Goal: Check status: Check status

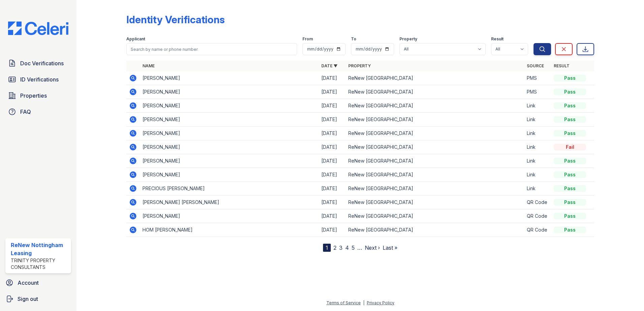
click at [95, 40] on div at bounding box center [106, 127] width 39 height 249
click at [133, 77] on icon at bounding box center [133, 78] width 2 height 2
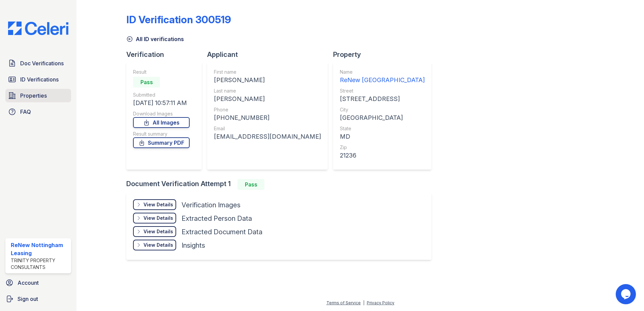
click at [32, 94] on span "Properties" at bounding box center [33, 96] width 27 height 8
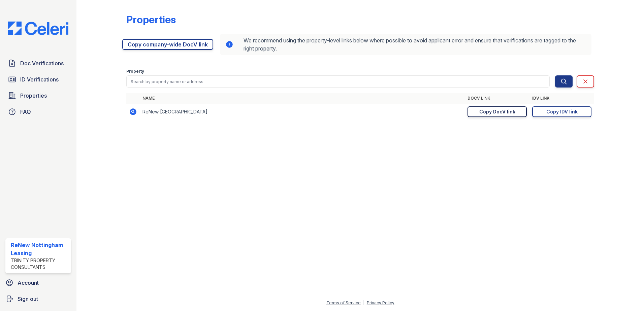
click at [509, 113] on div "Copy DocV link" at bounding box center [497, 111] width 36 height 7
click at [591, 80] on link "Clear" at bounding box center [585, 81] width 18 height 12
click at [590, 83] on link "Clear" at bounding box center [585, 81] width 18 height 12
click at [52, 59] on link "Doc Verifications" at bounding box center [38, 63] width 66 height 13
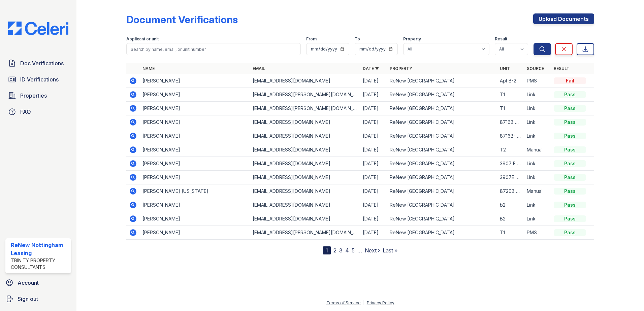
click at [130, 83] on icon at bounding box center [133, 81] width 8 height 8
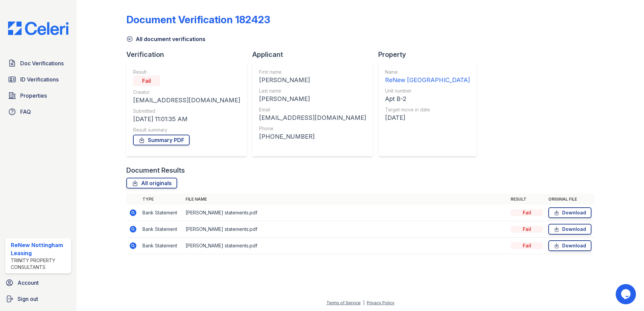
click at [131, 40] on icon at bounding box center [129, 39] width 7 height 7
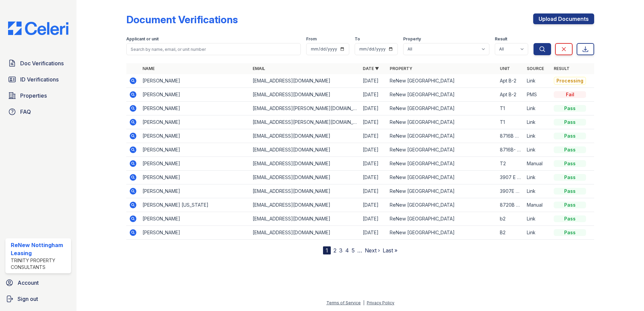
click at [133, 78] on icon at bounding box center [133, 80] width 7 height 7
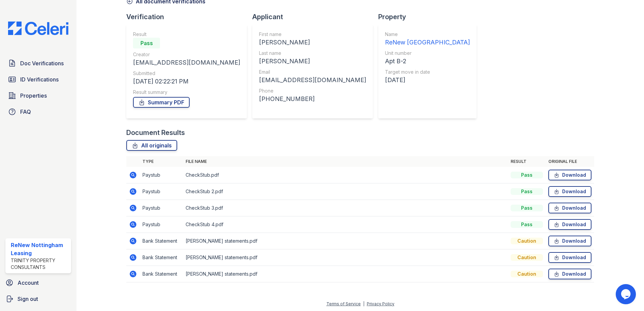
scroll to position [39, 0]
click at [131, 174] on icon at bounding box center [133, 174] width 8 height 8
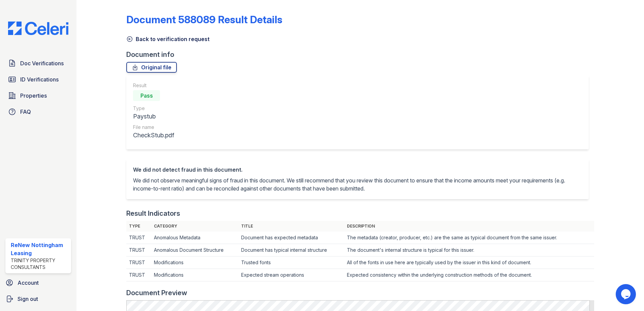
click at [131, 37] on icon at bounding box center [129, 39] width 5 height 5
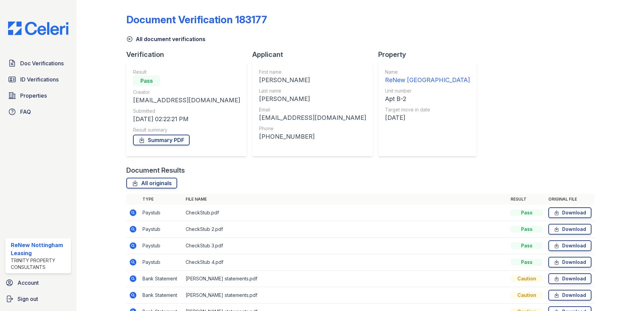
scroll to position [34, 0]
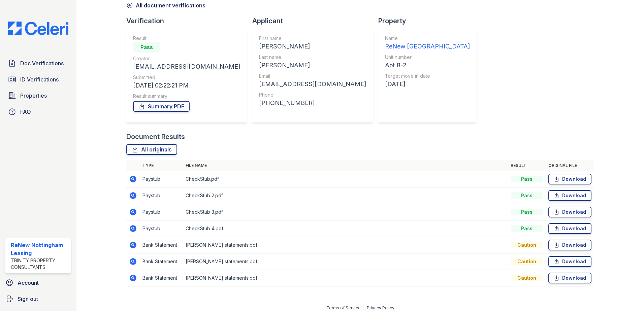
click at [135, 197] on icon at bounding box center [133, 195] width 7 height 7
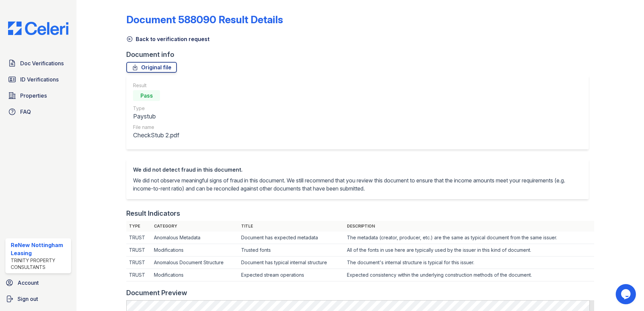
click at [130, 38] on icon at bounding box center [129, 39] width 7 height 7
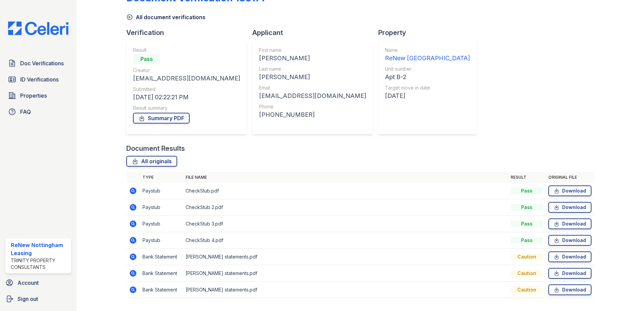
scroll to position [34, 0]
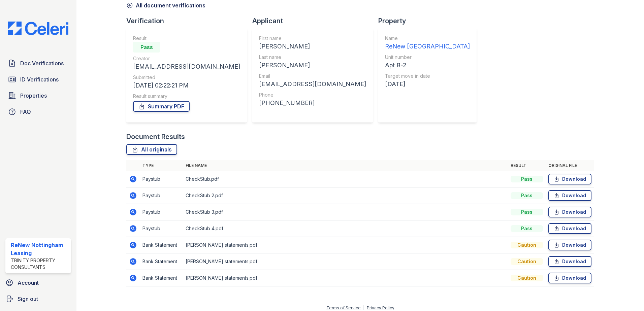
click at [134, 212] on icon at bounding box center [133, 212] width 7 height 7
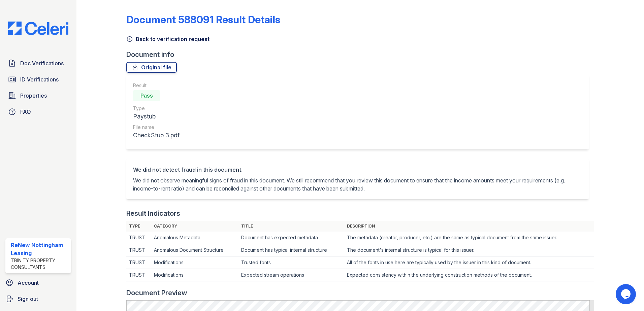
click at [129, 38] on icon at bounding box center [129, 39] width 7 height 7
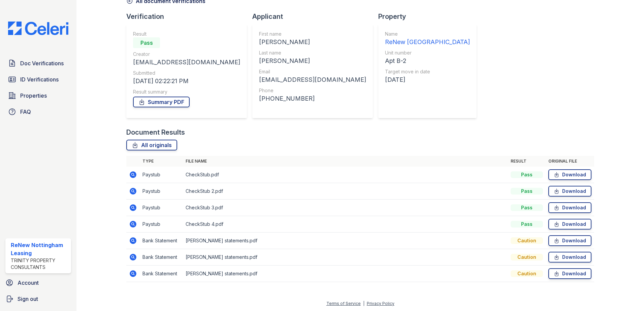
scroll to position [39, 0]
click at [134, 225] on icon at bounding box center [133, 223] width 8 height 8
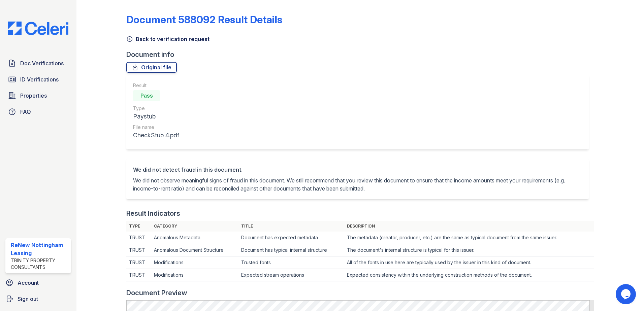
click at [129, 37] on icon at bounding box center [129, 39] width 5 height 5
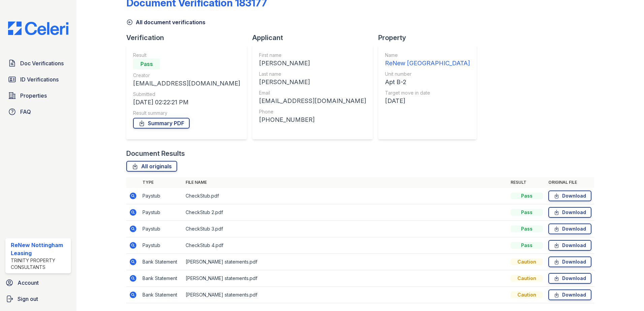
scroll to position [5, 0]
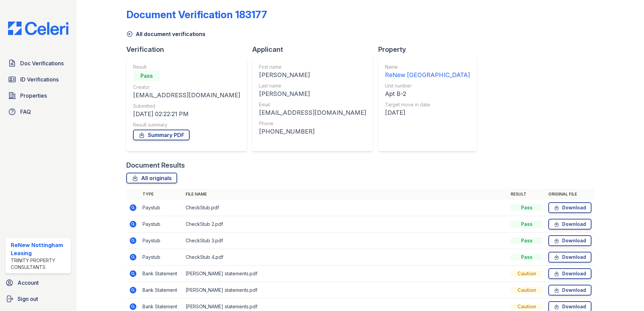
click at [132, 209] on icon at bounding box center [133, 207] width 7 height 7
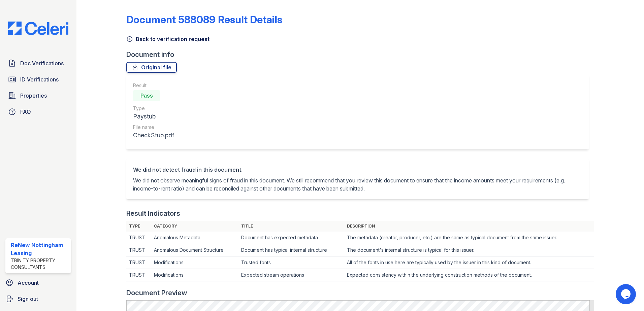
click at [131, 37] on icon at bounding box center [129, 39] width 5 height 5
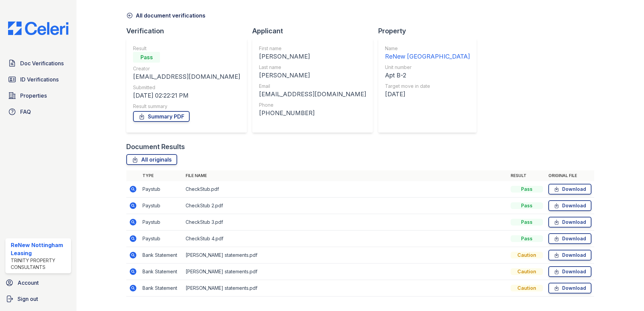
scroll to position [34, 0]
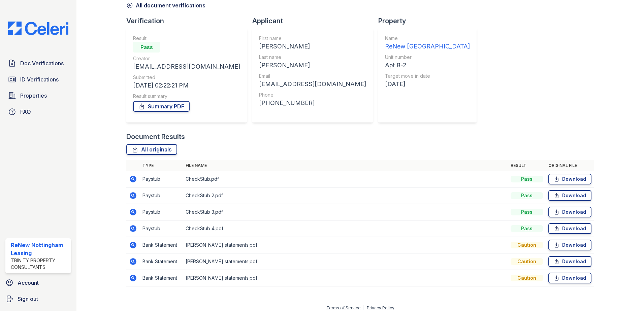
click at [132, 193] on icon at bounding box center [133, 195] width 7 height 7
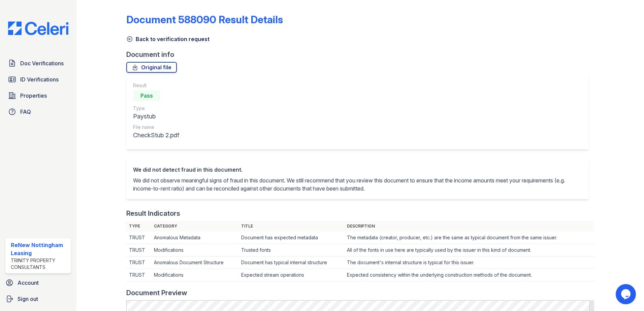
click at [132, 37] on icon at bounding box center [129, 39] width 7 height 7
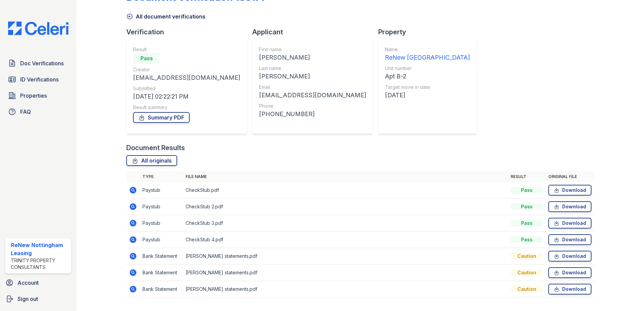
scroll to position [34, 0]
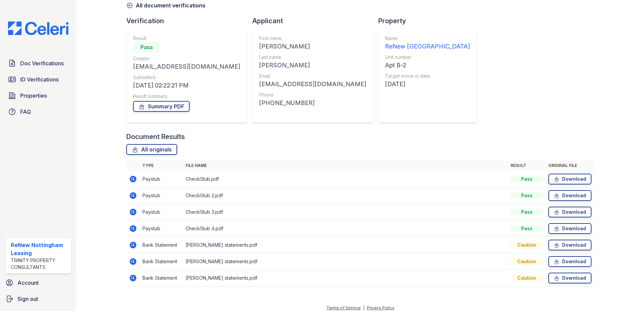
click at [132, 209] on icon at bounding box center [133, 212] width 7 height 7
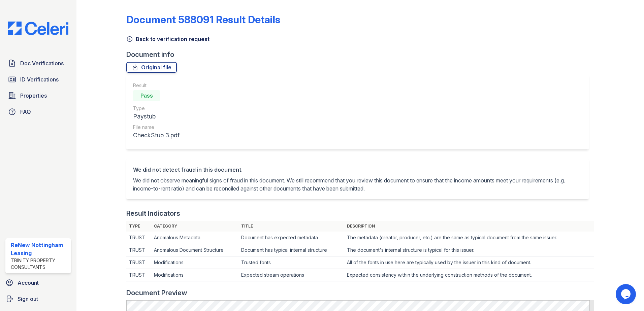
click at [126, 38] on icon at bounding box center [129, 39] width 7 height 7
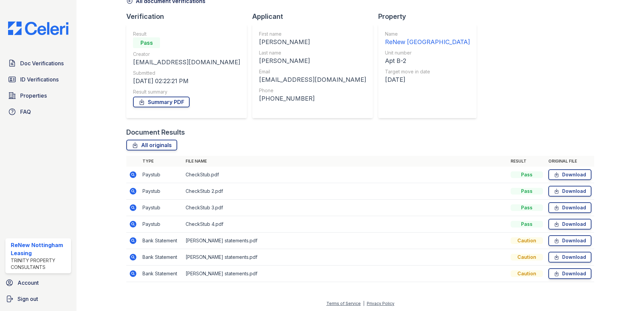
scroll to position [39, 0]
click at [135, 223] on icon at bounding box center [133, 223] width 7 height 7
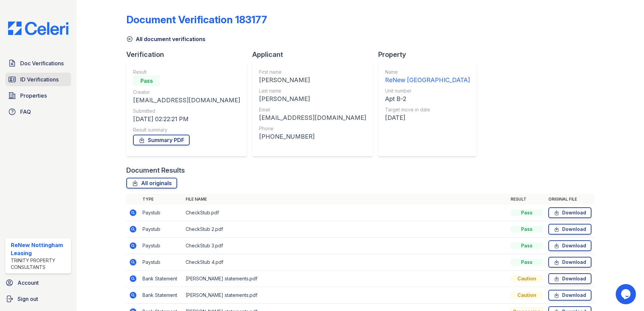
click at [54, 80] on span "ID Verifications" at bounding box center [39, 79] width 38 height 8
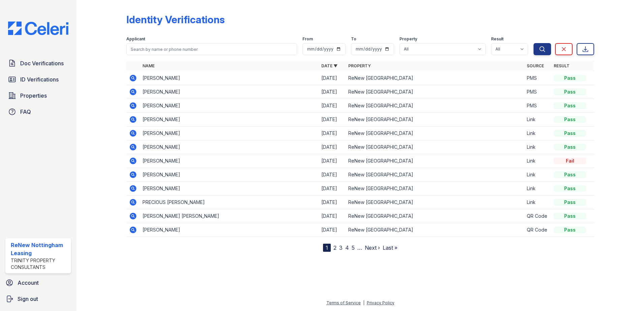
click at [135, 80] on icon at bounding box center [133, 78] width 7 height 7
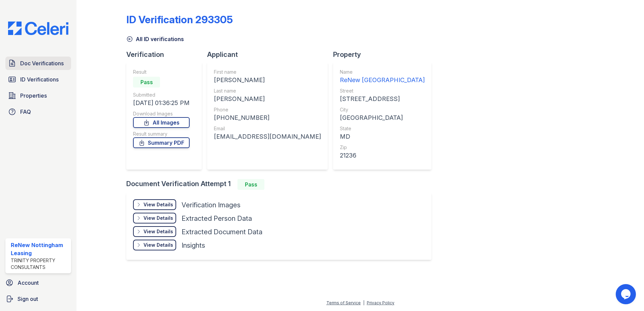
click at [34, 67] on span "Doc Verifications" at bounding box center [41, 63] width 43 height 8
